Goal: Complete application form

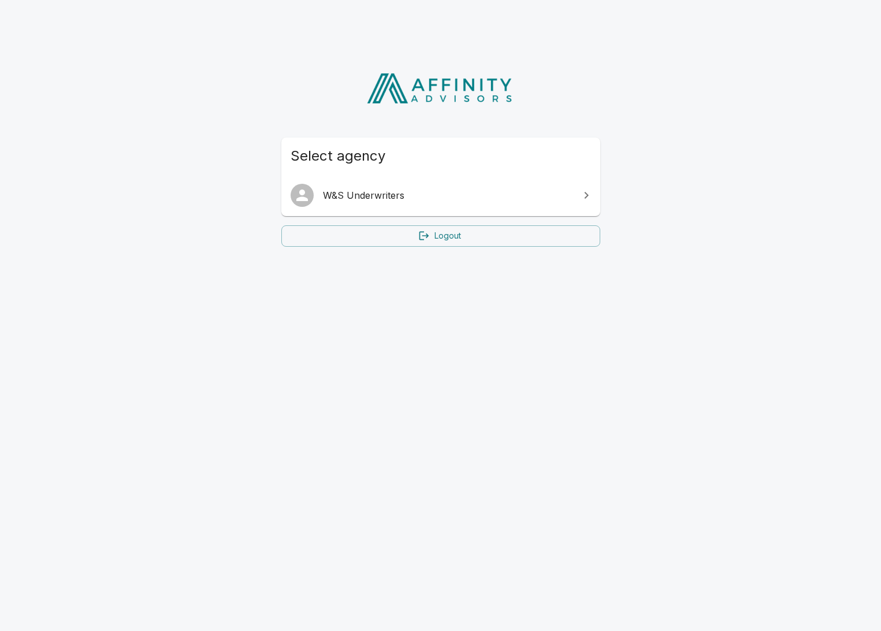
click at [378, 191] on span "W&S Underwriters" at bounding box center [448, 195] width 250 height 14
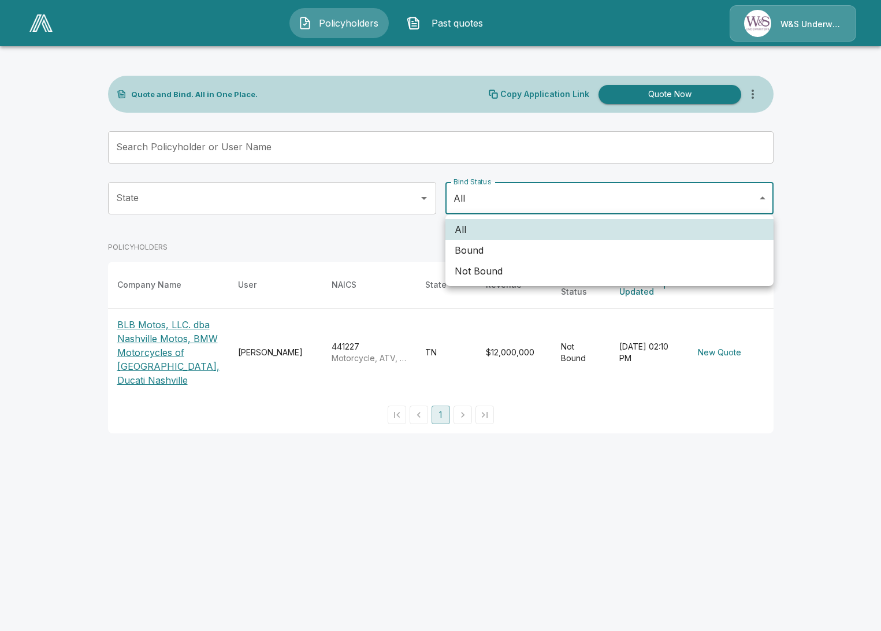
click at [764, 195] on body "Policyholders Past quotes W&S Underwriters Quote and Bind. All in One Place. Co…" at bounding box center [440, 223] width 881 height 447
click at [764, 195] on div at bounding box center [440, 315] width 881 height 631
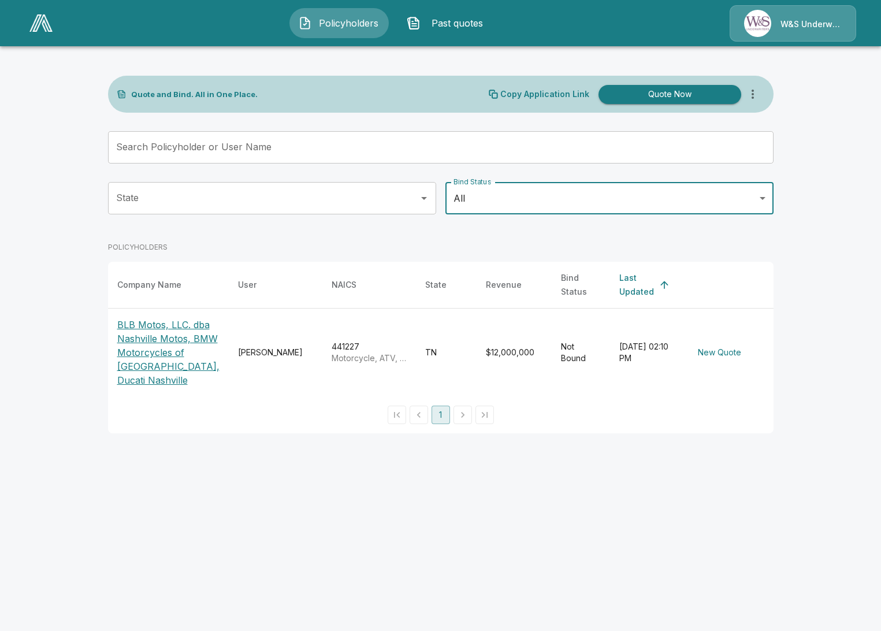
click at [763, 199] on body "Policyholders Past quotes W&S Underwriters Quote and Bind. All in One Place. Co…" at bounding box center [440, 223] width 881 height 447
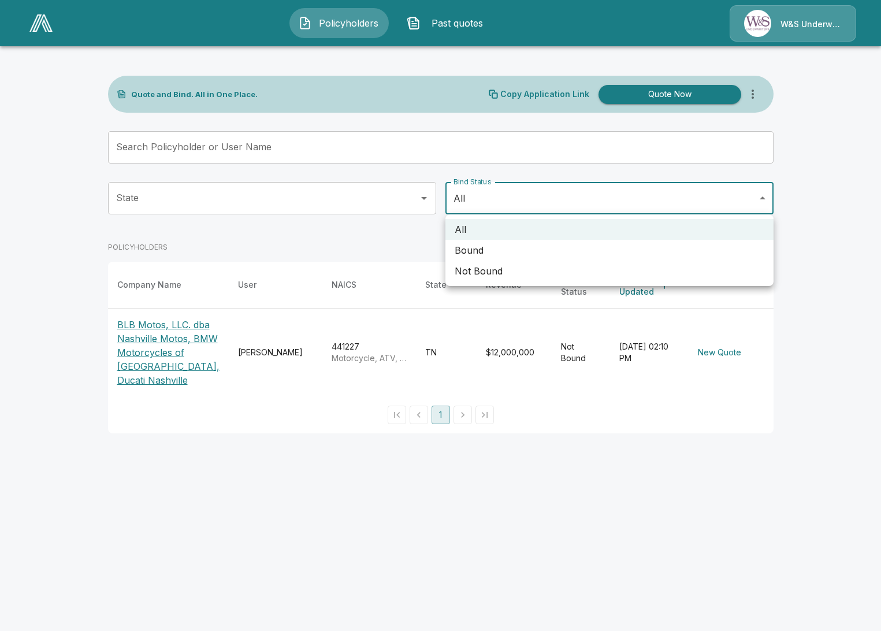
click at [763, 199] on div at bounding box center [440, 315] width 881 height 631
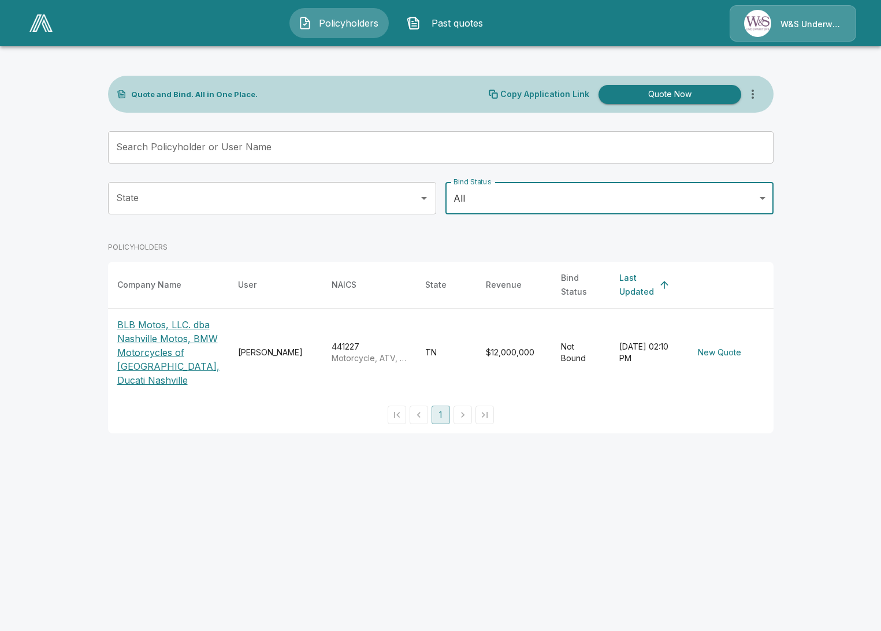
click at [139, 330] on p "BLB Motos, LLC. dba Nashville Motos, BMW Motorcycles of Nashville, Ducati Nashv…" at bounding box center [168, 352] width 102 height 69
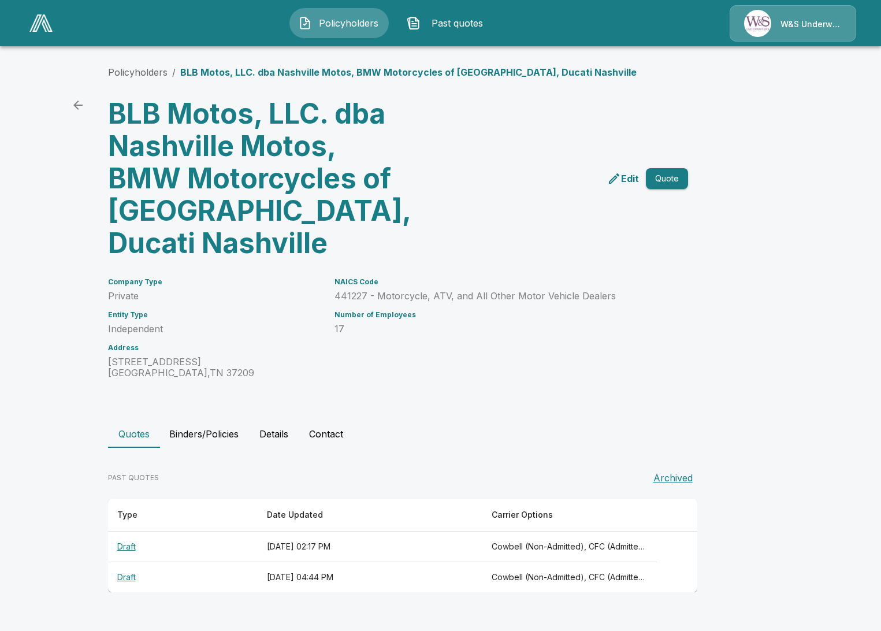
click at [126, 545] on th "Draft" at bounding box center [183, 546] width 150 height 31
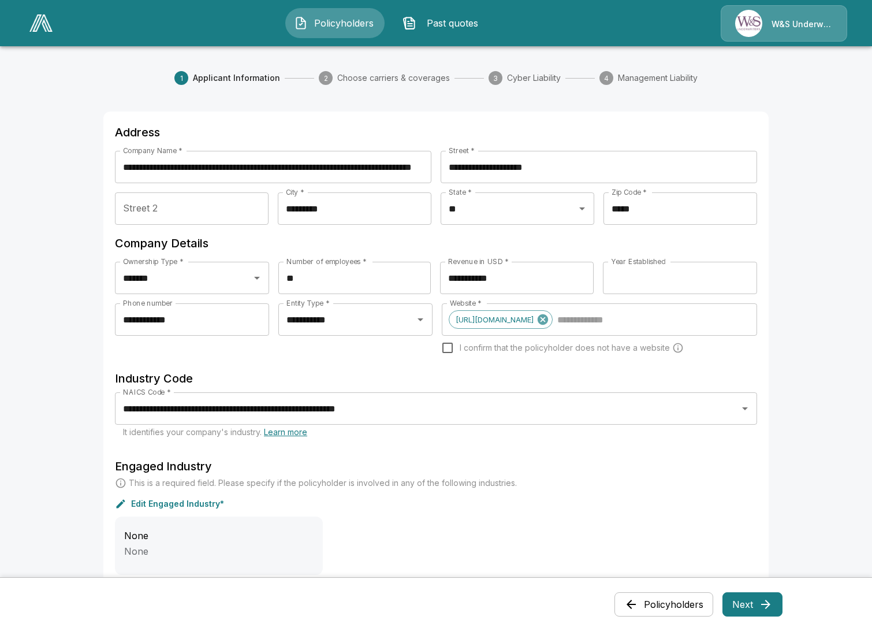
click at [745, 602] on button "Next" at bounding box center [753, 604] width 60 height 24
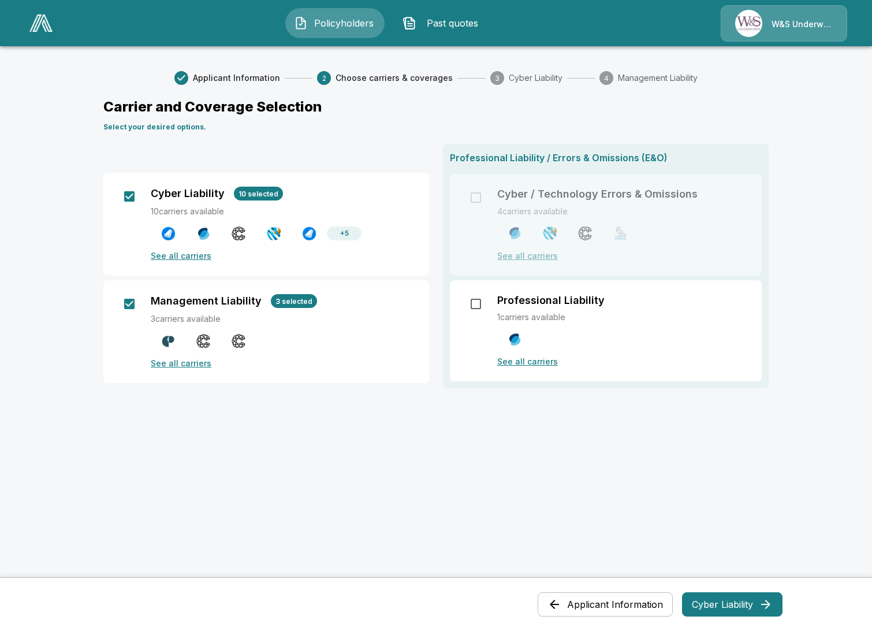
click at [705, 601] on button "Cyber Liability" at bounding box center [732, 604] width 101 height 24
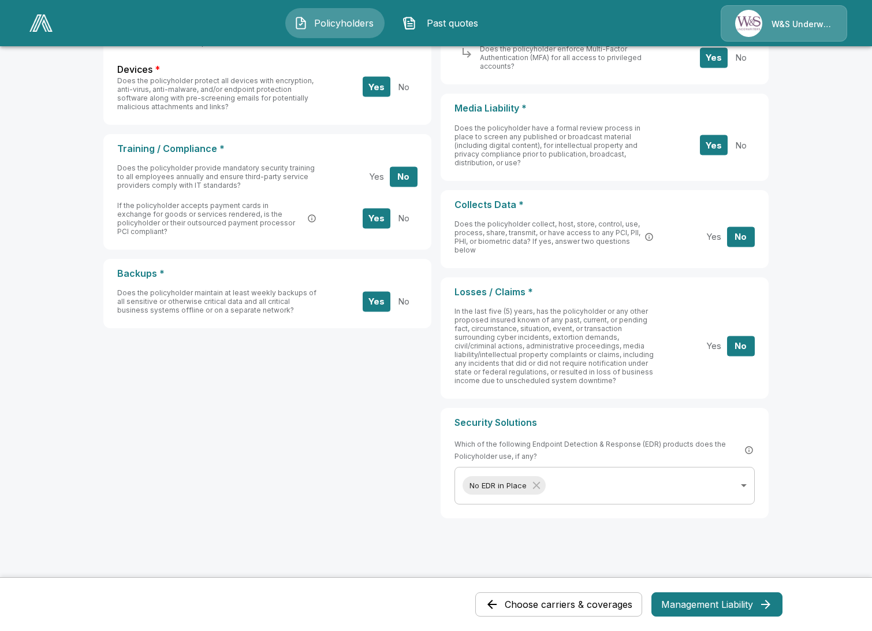
scroll to position [322, 0]
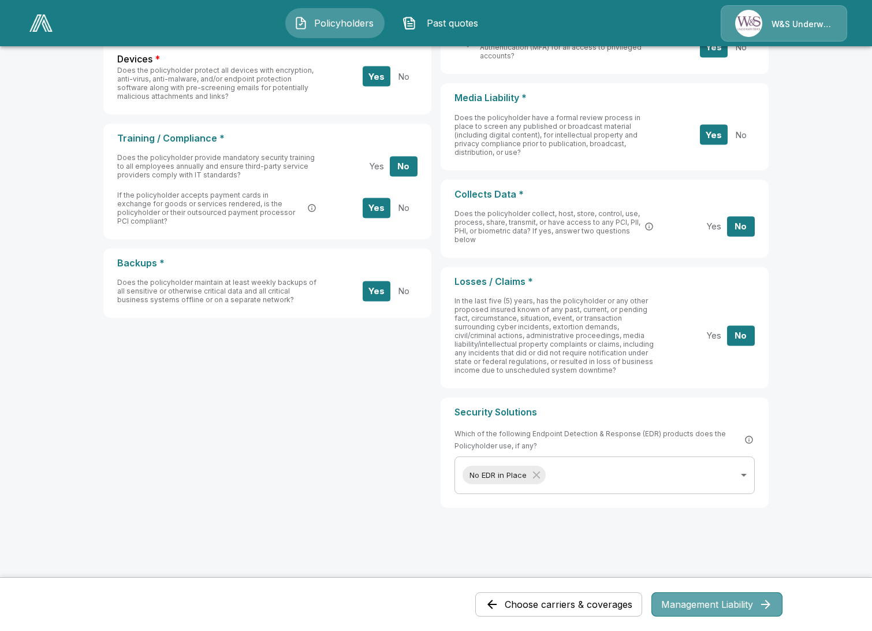
click at [730, 602] on button "Management Liability" at bounding box center [717, 604] width 131 height 24
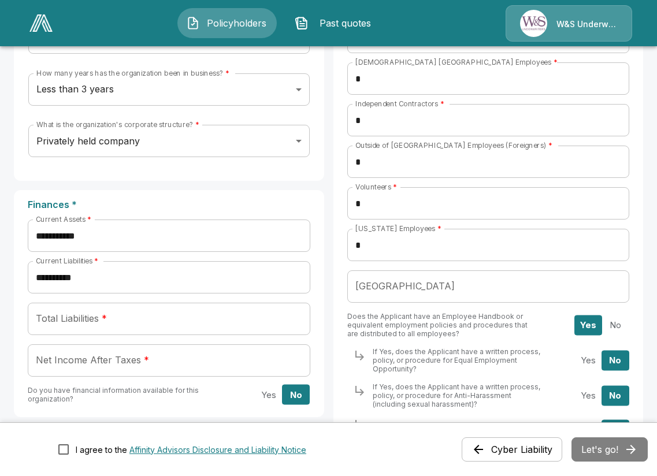
scroll to position [205, 0]
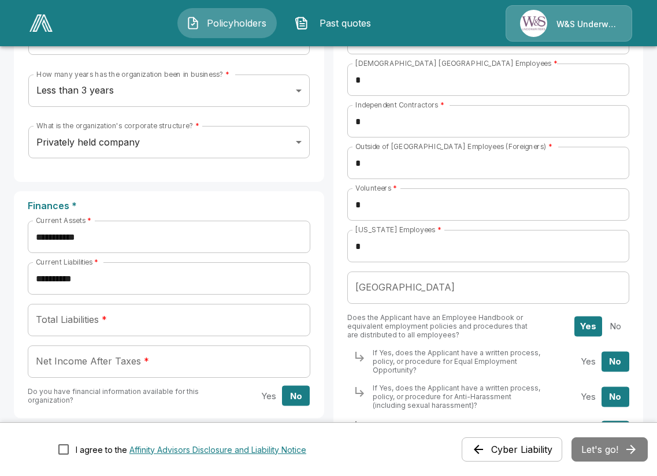
click at [271, 399] on button "Yes" at bounding box center [269, 396] width 28 height 20
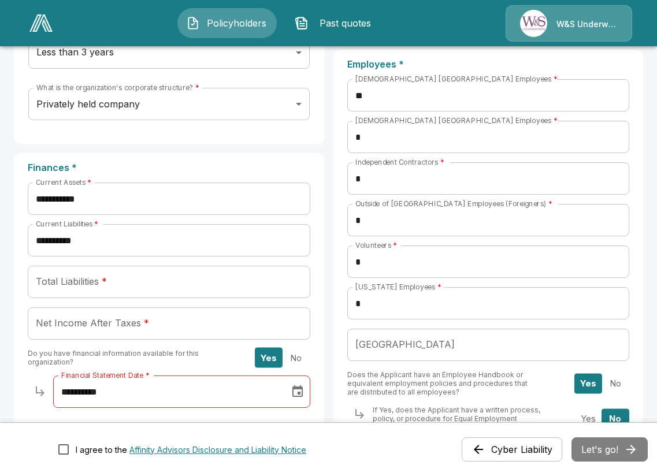
scroll to position [263, 0]
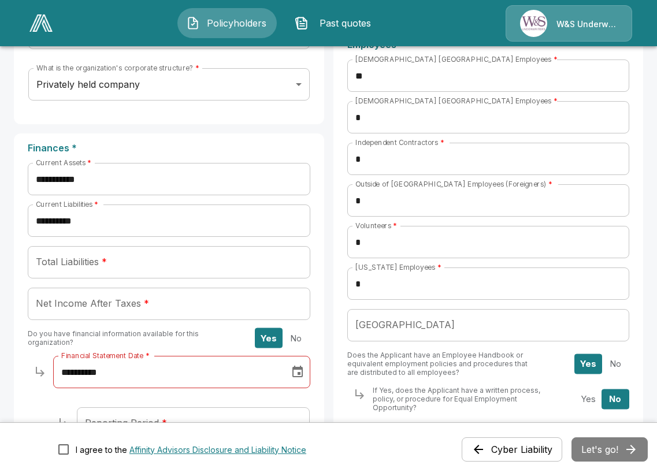
click at [300, 341] on button "No" at bounding box center [296, 338] width 28 height 20
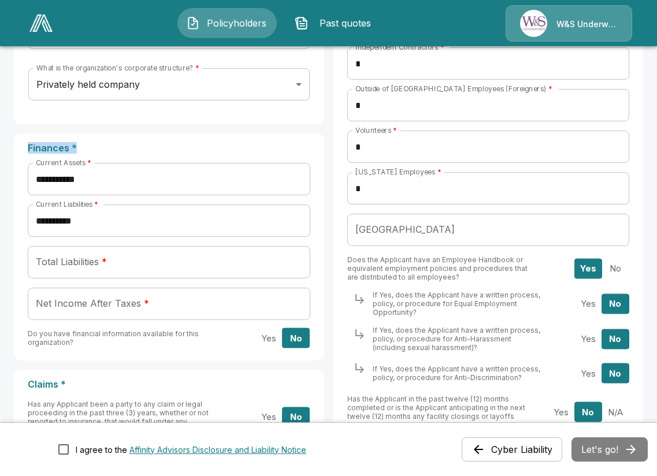
drag, startPoint x: 27, startPoint y: 147, endPoint x: 164, endPoint y: 142, distance: 137.0
click at [164, 142] on div "**********" at bounding box center [169, 246] width 310 height 227
drag, startPoint x: 164, startPoint y: 142, endPoint x: 106, endPoint y: 180, distance: 70.0
click at [106, 180] on input "**********" at bounding box center [169, 179] width 282 height 32
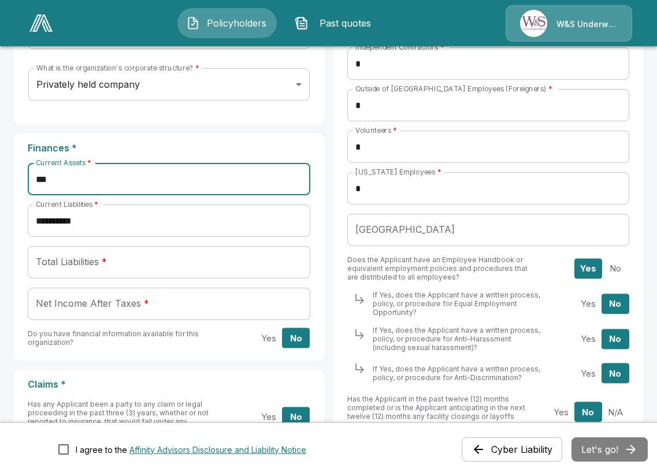
type input "**"
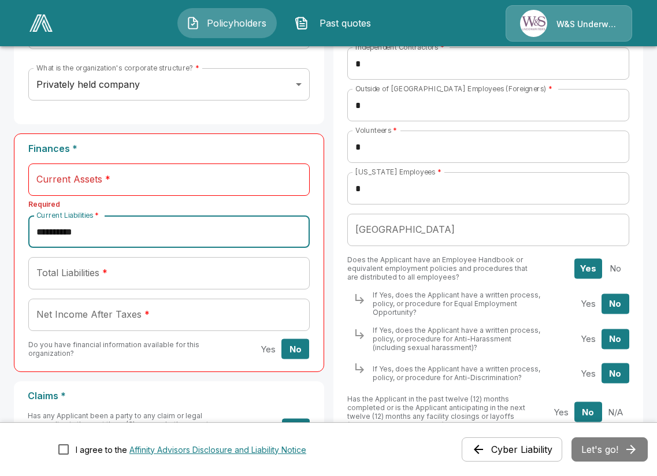
click at [110, 234] on input "**********" at bounding box center [168, 231] width 281 height 32
type input "**"
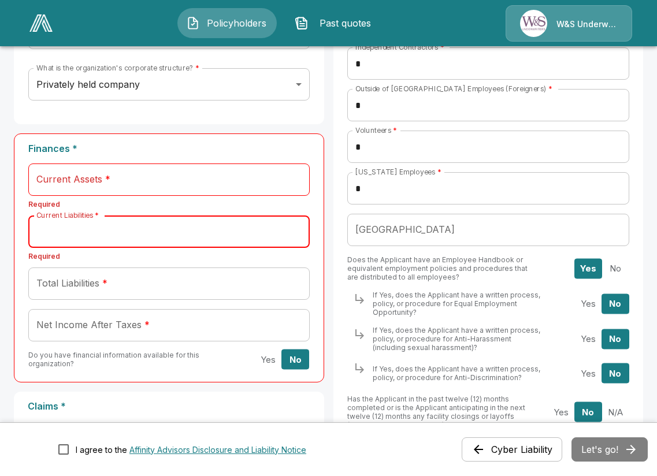
click at [159, 284] on input "Total Liabilities *" at bounding box center [168, 283] width 281 height 32
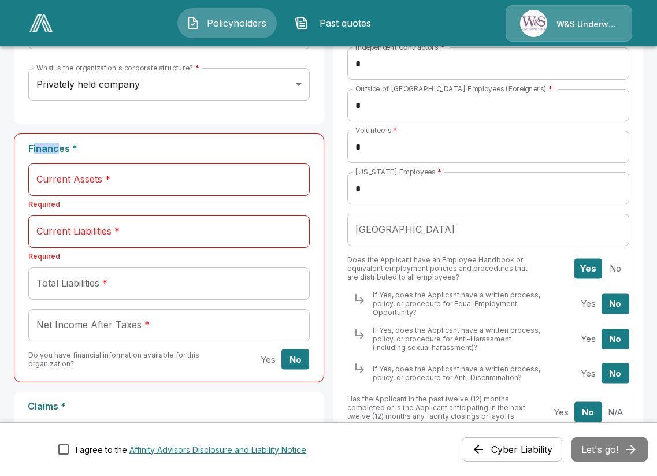
drag, startPoint x: 31, startPoint y: 147, endPoint x: 58, endPoint y: 152, distance: 27.6
click at [58, 152] on p "Finances *" at bounding box center [168, 148] width 281 height 11
drag, startPoint x: 58, startPoint y: 152, endPoint x: 110, endPoint y: 155, distance: 51.5
click at [110, 155] on div "Finances * Current Assets * Current Assets * Required Current Liabilities * Cur…" at bounding box center [169, 257] width 310 height 249
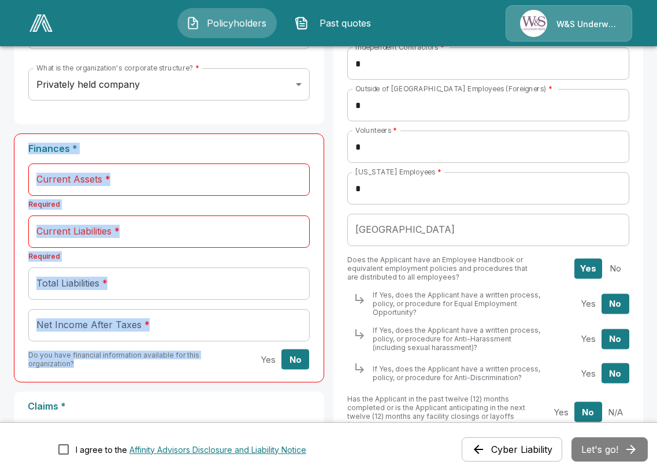
drag, startPoint x: 26, startPoint y: 140, endPoint x: 85, endPoint y: 374, distance: 241.8
click at [85, 374] on div "Finances * Current Assets * Current Assets * Required Current Liabilities * Cur…" at bounding box center [169, 257] width 310 height 249
drag, startPoint x: 85, startPoint y: 374, endPoint x: 80, endPoint y: 279, distance: 95.4
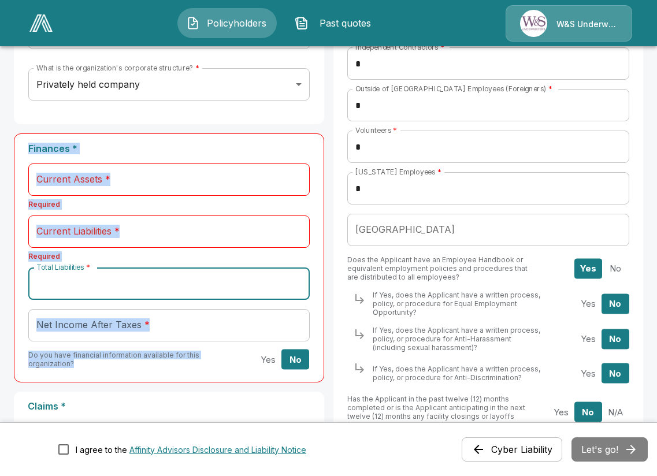
copy div "Finances * Current Assets * Current Assets * Required Current Liabilities * Cur…"
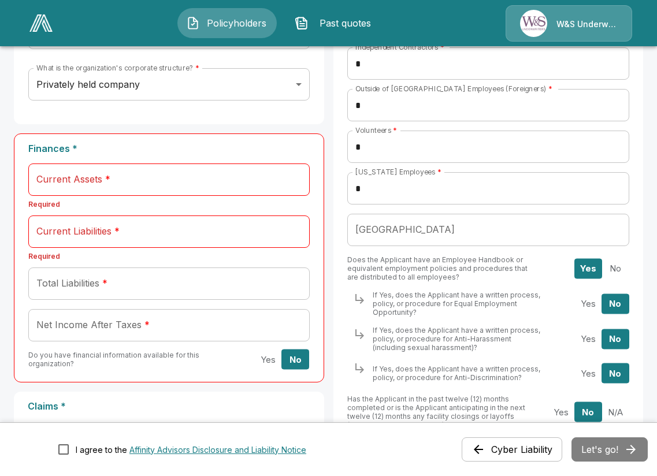
click at [289, 118] on div "**********" at bounding box center [169, 29] width 310 height 189
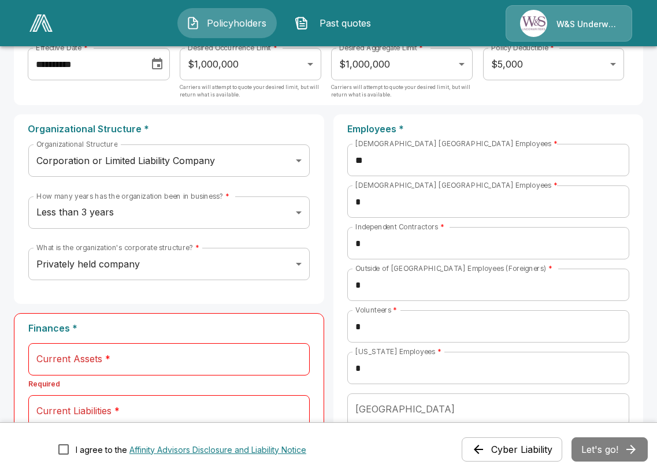
scroll to position [0, 0]
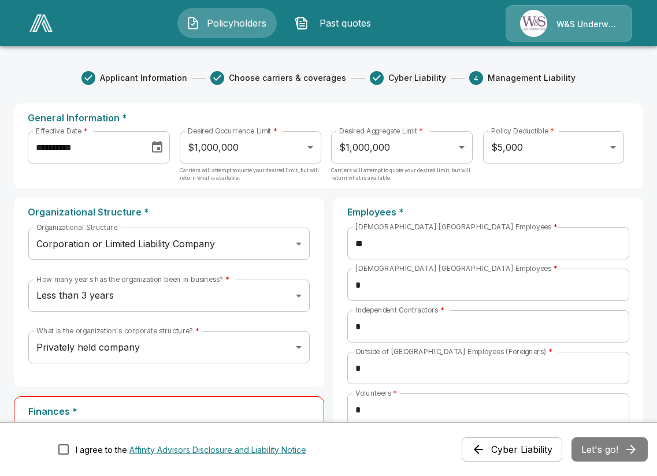
click at [467, 146] on body "**********" at bounding box center [328, 485] width 657 height 970
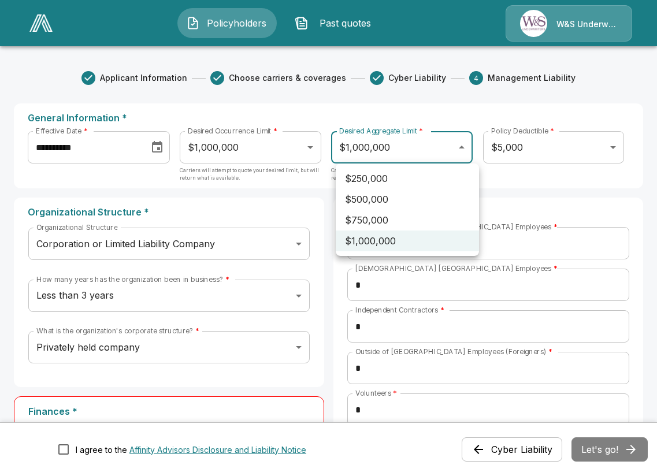
click at [436, 240] on li "$1,000,000" at bounding box center [407, 240] width 143 height 21
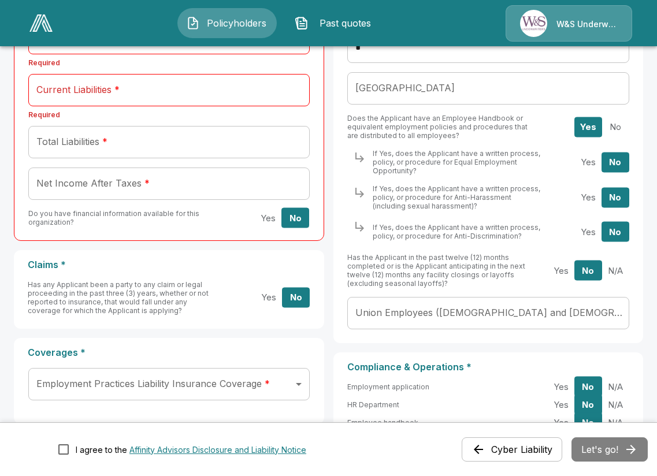
scroll to position [462, 0]
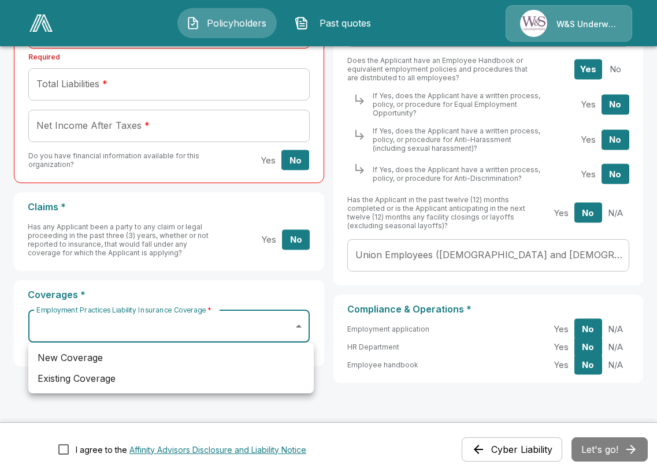
click at [302, 326] on body "**********" at bounding box center [328, 23] width 657 height 970
click at [252, 360] on li "New Coverage" at bounding box center [170, 357] width 285 height 21
type input "***"
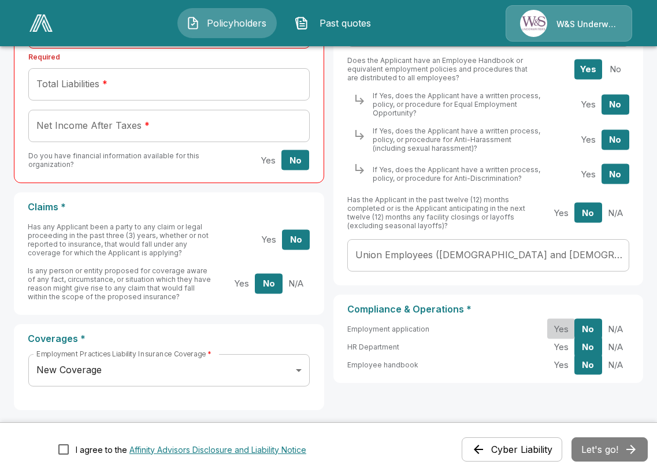
click at [568, 331] on button "Yes" at bounding box center [561, 329] width 28 height 20
click at [571, 366] on button "Yes" at bounding box center [561, 365] width 28 height 20
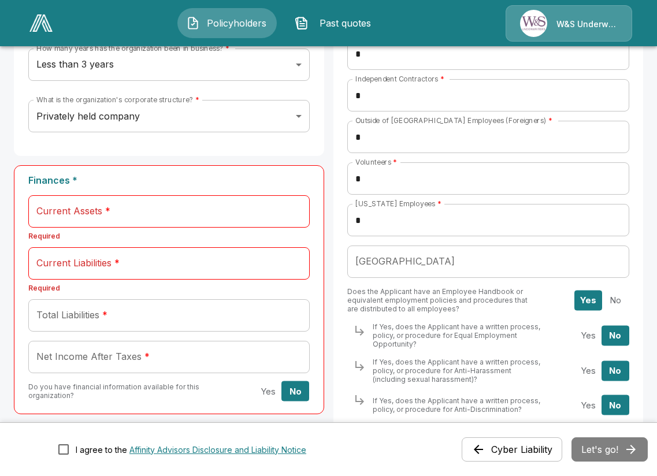
scroll to position [289, 0]
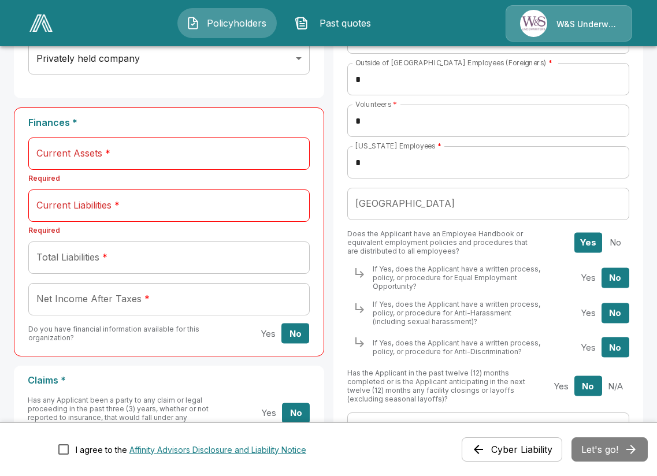
click at [596, 278] on button "Yes" at bounding box center [588, 277] width 28 height 20
click at [598, 311] on button "Yes" at bounding box center [588, 313] width 28 height 20
click at [597, 352] on button "Yes" at bounding box center [588, 347] width 28 height 20
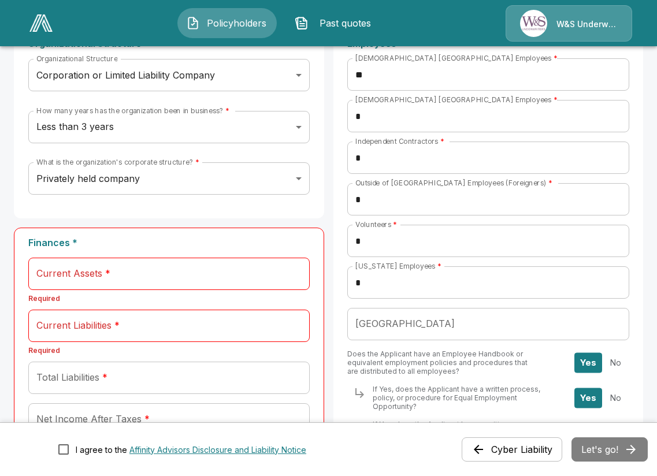
scroll to position [173, 0]
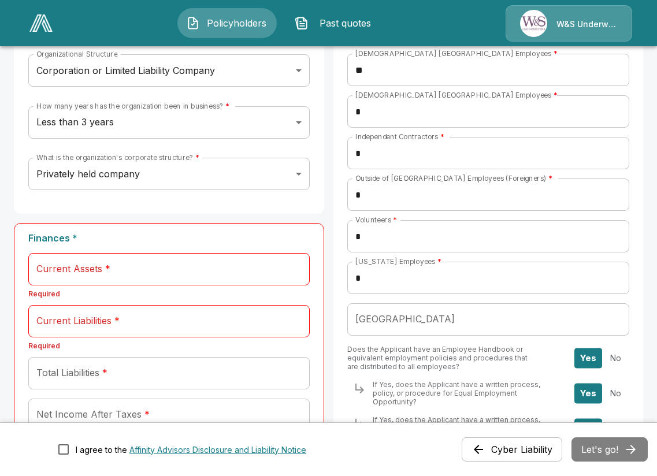
click at [608, 446] on div "Cyber Liability Let's go!" at bounding box center [555, 449] width 186 height 24
click at [609, 451] on div "Cyber Liability Let's go!" at bounding box center [555, 449] width 186 height 24
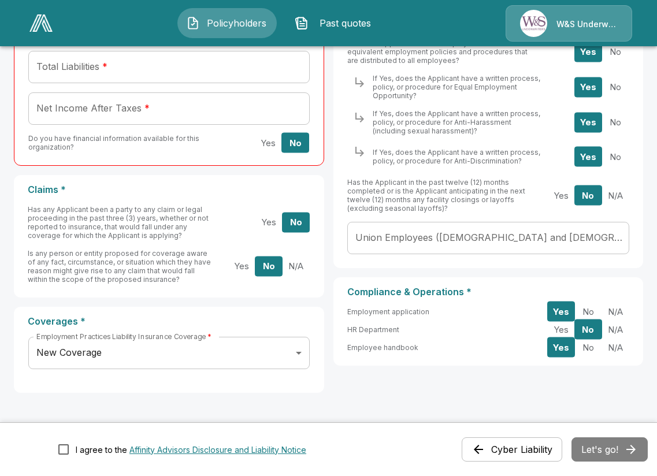
scroll to position [462, 0]
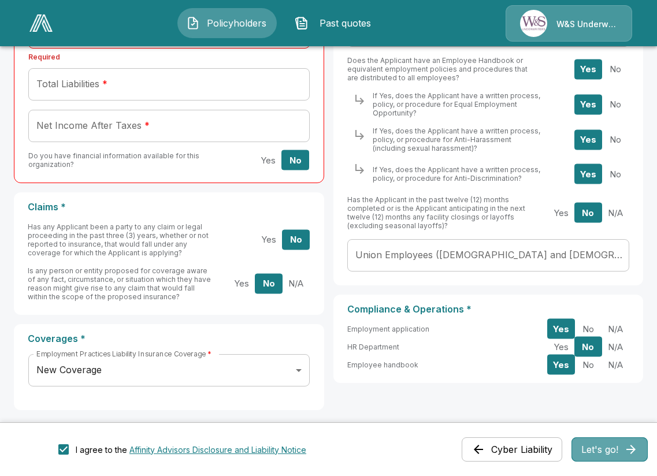
click at [601, 448] on button "Let's go!" at bounding box center [609, 449] width 76 height 24
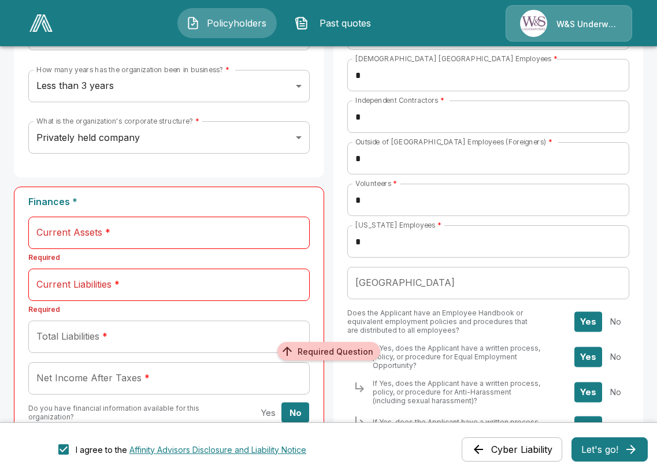
scroll to position [204, 0]
